Goal: Communication & Community: Ask a question

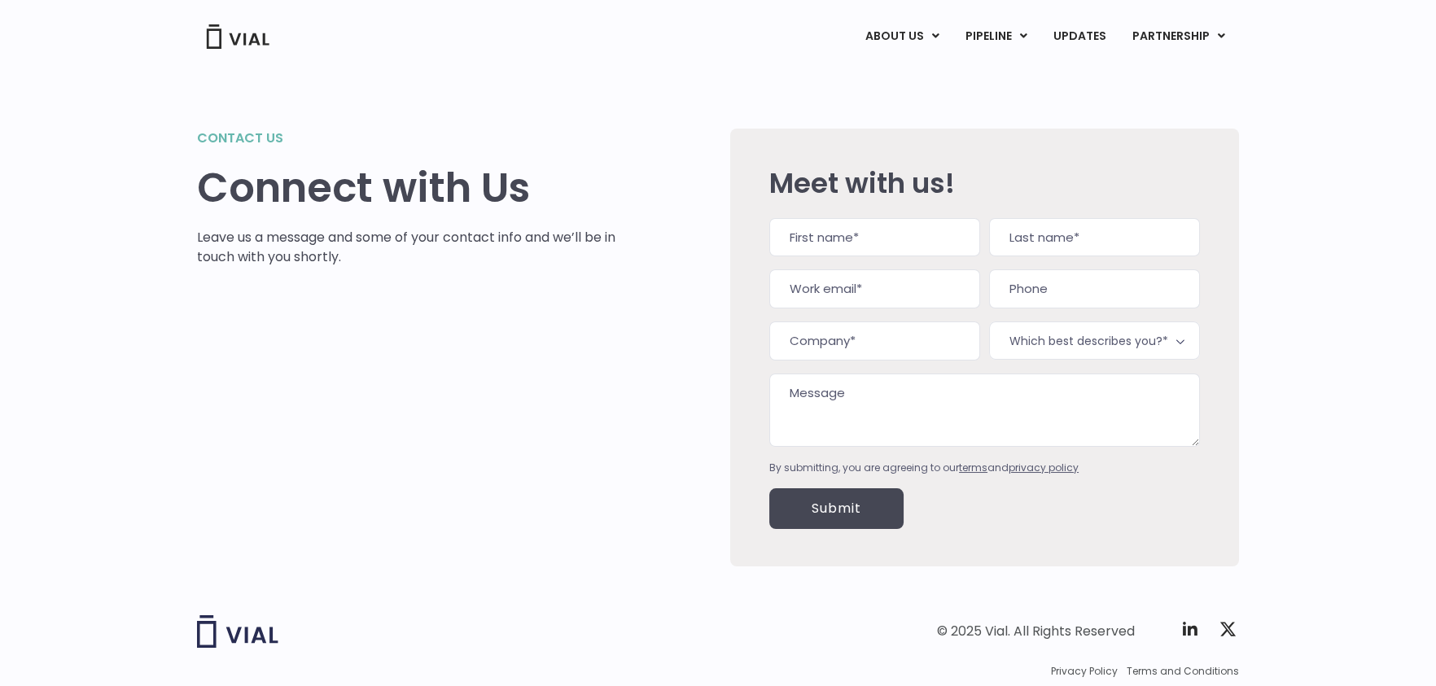
click at [894, 244] on input "First" at bounding box center [874, 237] width 211 height 39
type input "Julie"
type input "Fouts"
type input "sales@cowhollowinnandsuites.com"
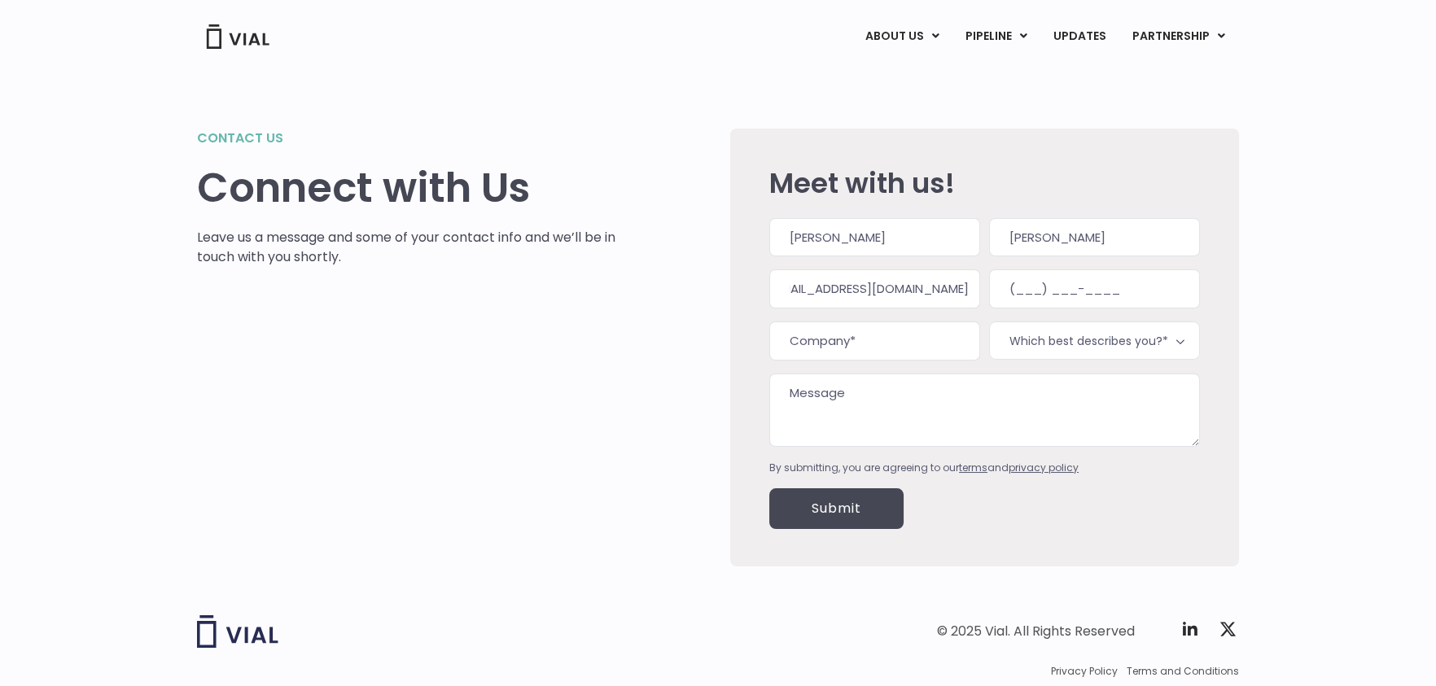
scroll to position [0, 0]
type input "(628) 867-7027"
type input "Cow Hollow Inn & Suites"
click at [1072, 342] on span "Which best describes you?*" at bounding box center [1094, 340] width 211 height 38
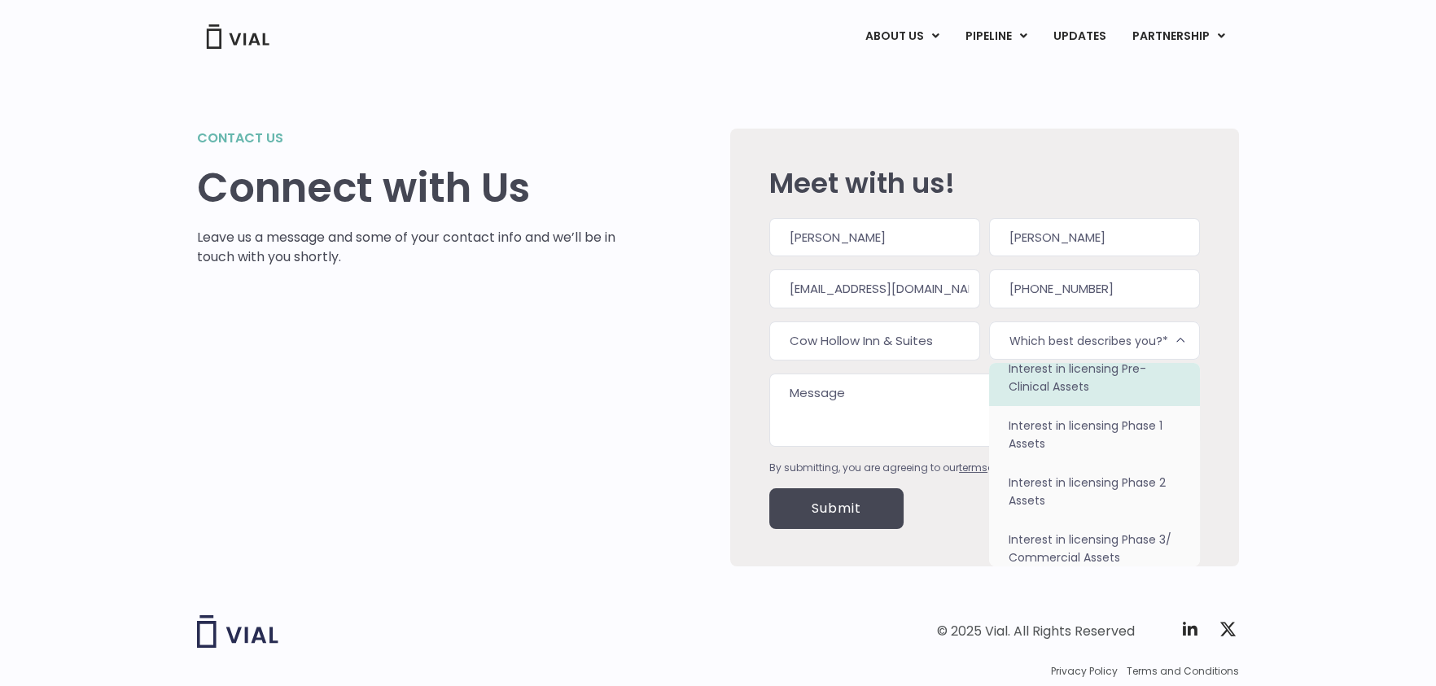
scroll to position [102, 0]
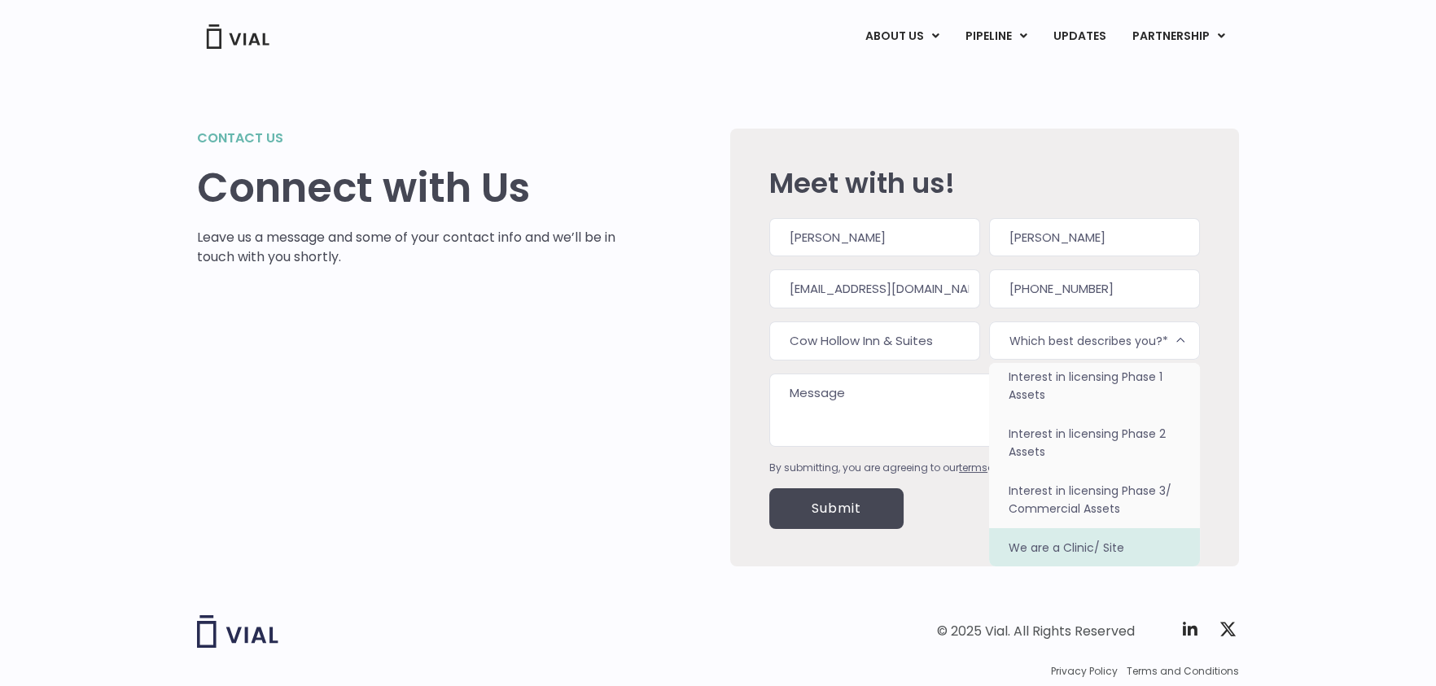
select select "We are a Clinic/ Site"
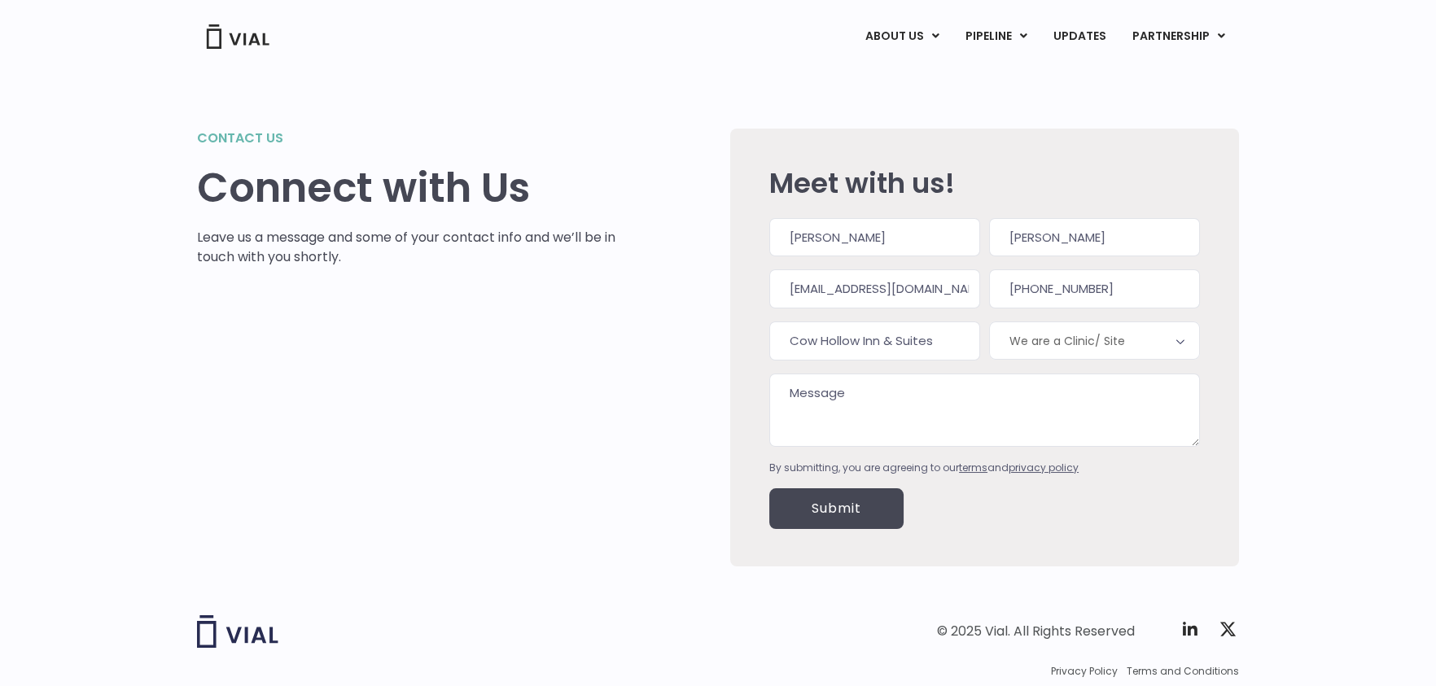
click at [841, 396] on textarea "Message" at bounding box center [984, 410] width 431 height 73
click at [1175, 400] on textarea "Looking to partner with you for a corporate lodging opportunity. We have remode…" at bounding box center [984, 410] width 431 height 73
click at [888, 439] on textarea "Looking to partner with you for a corporate lodging opportunity for a boutique …" at bounding box center [984, 410] width 431 height 73
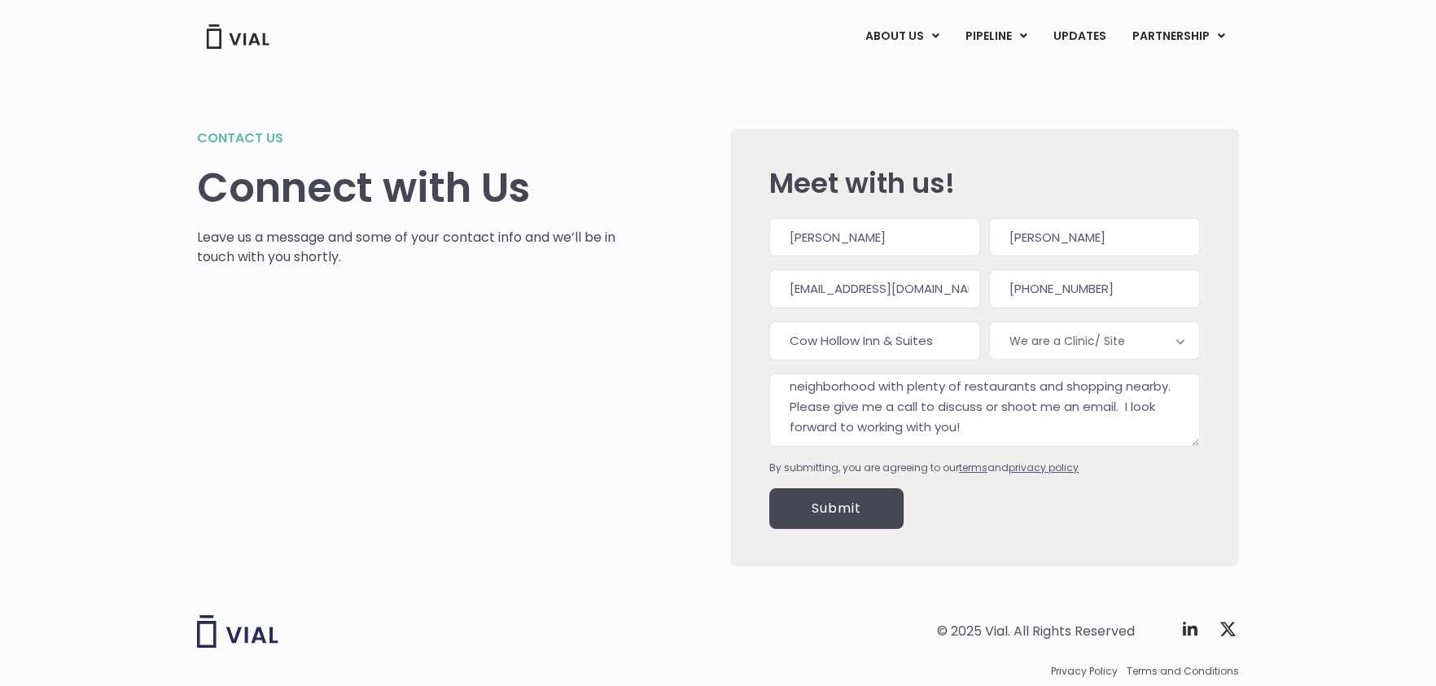
scroll to position [97, 0]
type textarea "Looking to partner with you for a corporate lodging opportunity for a boutique …"
click at [838, 513] on input "Submit" at bounding box center [836, 508] width 134 height 41
